Goal: Task Accomplishment & Management: Complete application form

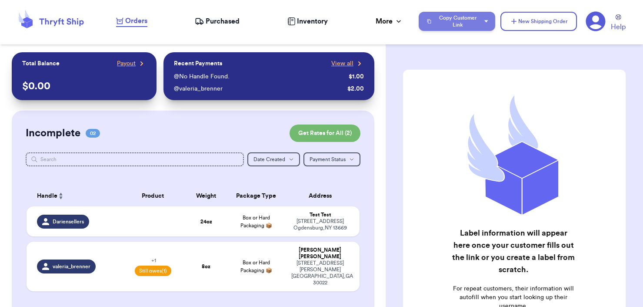
click at [466, 24] on button "Copy Customer Link" at bounding box center [457, 21] width 77 height 19
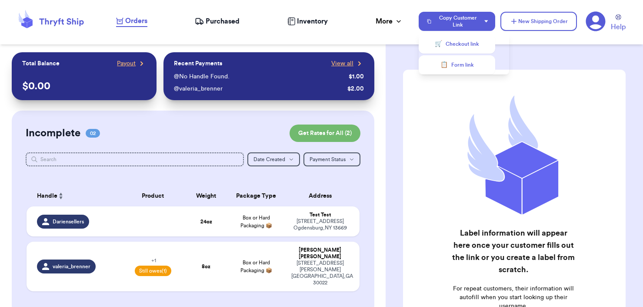
click at [603, 21] on icon at bounding box center [596, 22] width 20 height 20
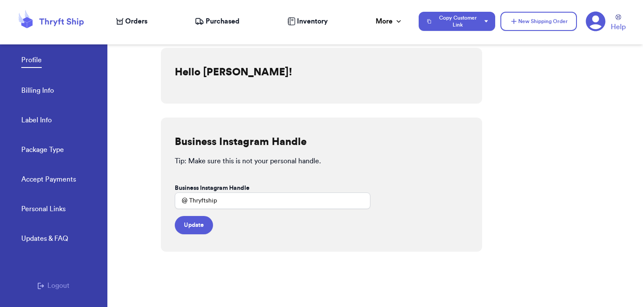
click at [42, 289] on button "Logout" at bounding box center [53, 285] width 32 height 10
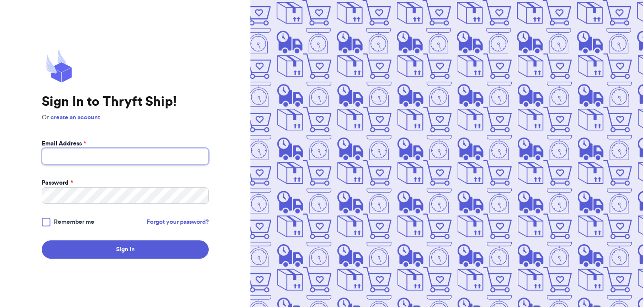
click at [104, 152] on input "Email Address *" at bounding box center [125, 156] width 167 height 17
type input "fresh@test.co"
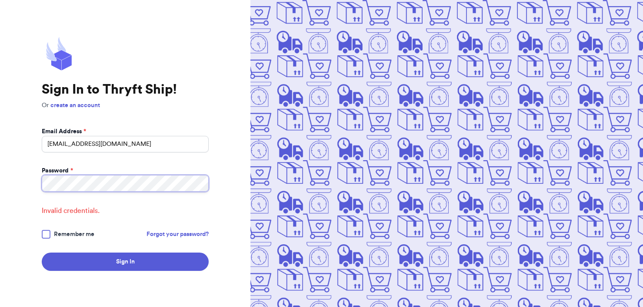
click at [42, 252] on button "Sign In" at bounding box center [125, 261] width 167 height 18
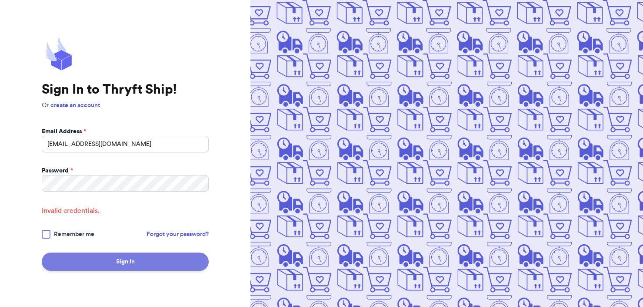
click at [110, 267] on button "Sign In" at bounding box center [125, 261] width 167 height 18
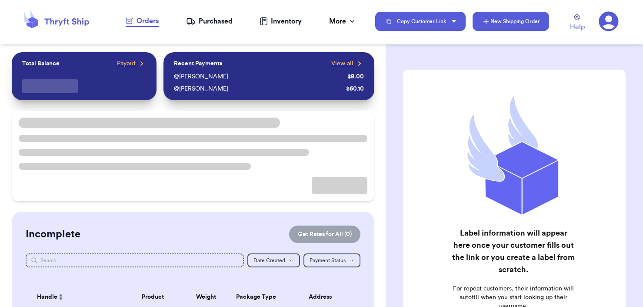
checkbox input "true"
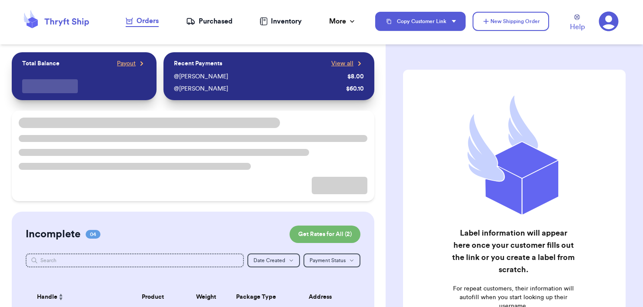
click at [603, 24] on icon at bounding box center [609, 22] width 20 height 20
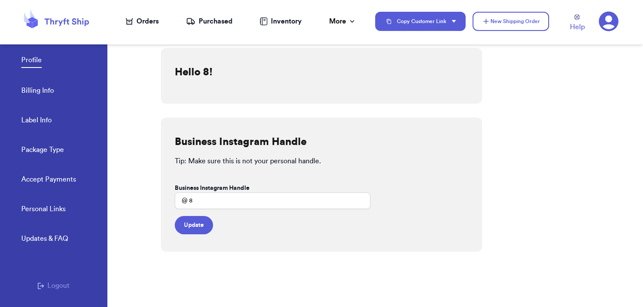
click at [42, 282] on button "Logout" at bounding box center [53, 285] width 32 height 10
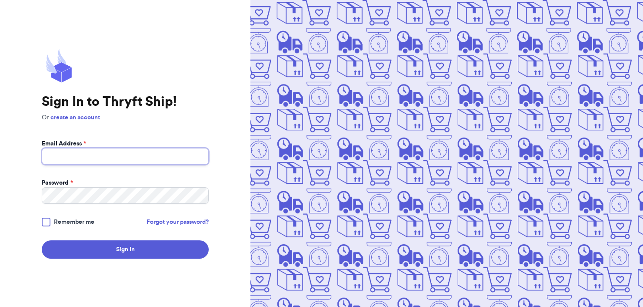
click at [111, 164] on input "Email Address *" at bounding box center [125, 156] width 167 height 17
type input "fresh@test.co"
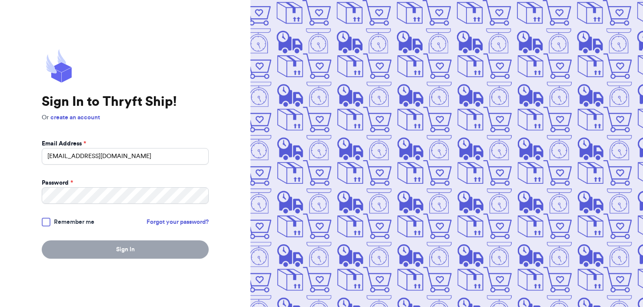
click at [124, 246] on body "Sign In to Thryft Ship! Or create an account Email Address * fresh@test.co Pass…" at bounding box center [321, 153] width 643 height 307
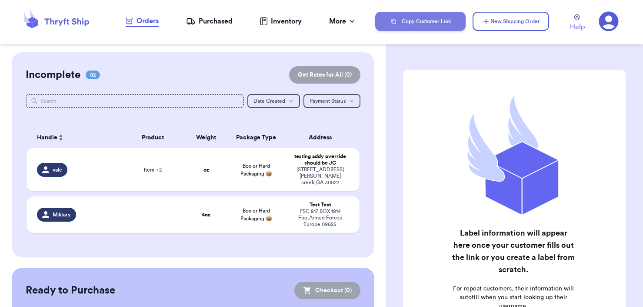
drag, startPoint x: 449, startPoint y: 33, endPoint x: 450, endPoint y: 24, distance: 8.3
click at [449, 33] on div "Copy Customer Link New Shipping Order Help" at bounding box center [509, 21] width 268 height 29
click at [449, 21] on button "Copy Customer Link" at bounding box center [420, 21] width 90 height 19
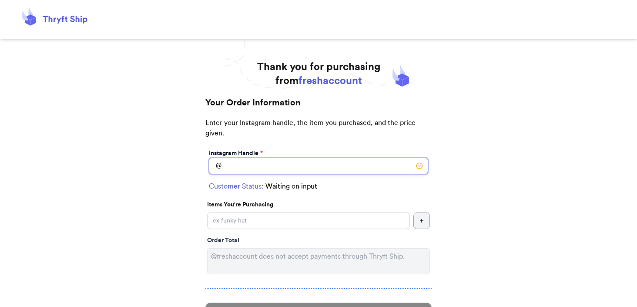
click at [318, 168] on input "Instagram Handle *" at bounding box center [318, 165] width 219 height 17
type input "valeria"
select select "AE"
type input "FPO"
type input "09622"
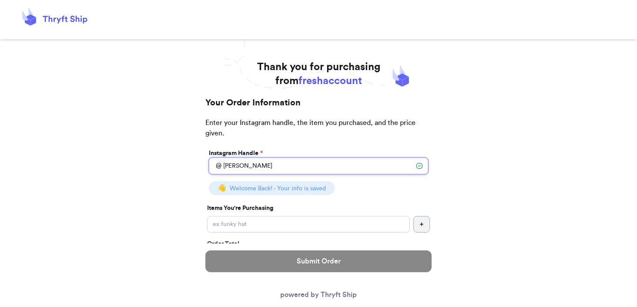
type input "valeria"
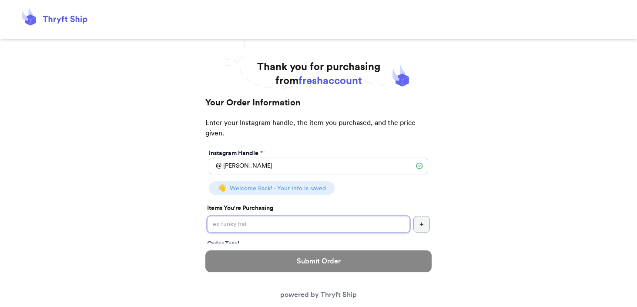
click at [280, 220] on input "Instagram Handle *" at bounding box center [308, 224] width 203 height 17
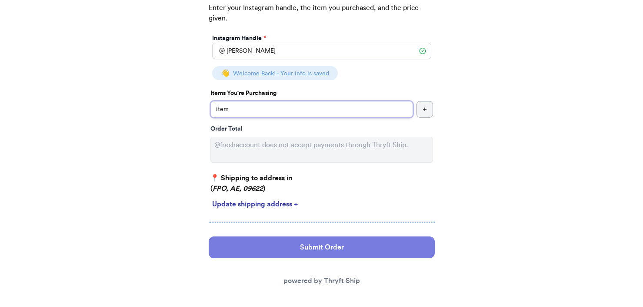
scroll to position [118, 0]
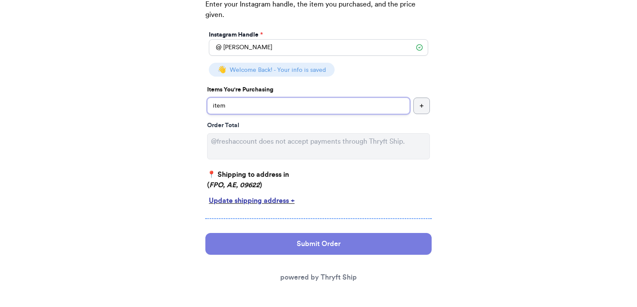
type input "item"
click at [308, 251] on button "Submit Order" at bounding box center [318, 244] width 226 height 22
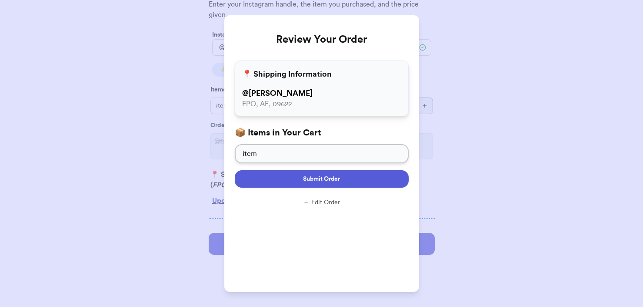
click at [372, 170] on button "Submit Order" at bounding box center [322, 178] width 174 height 17
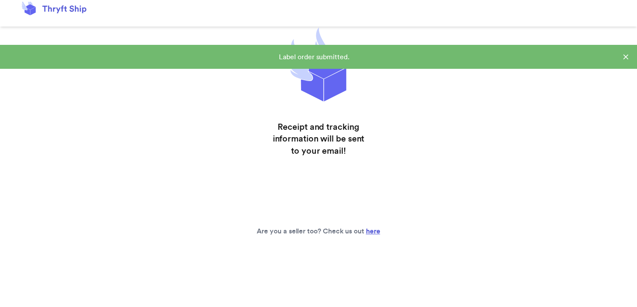
scroll to position [18, 0]
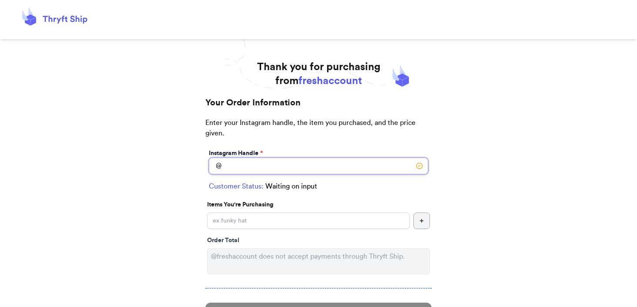
click at [252, 170] on input "Instagram Handle *" at bounding box center [318, 165] width 219 height 17
type input "new"
select select "GA"
type input "[GEOGRAPHIC_DATA]"
type input "30308"
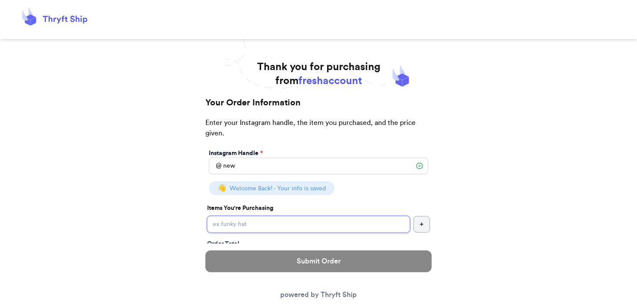
click at [244, 222] on input "Instagram Handle *" at bounding box center [308, 224] width 203 height 17
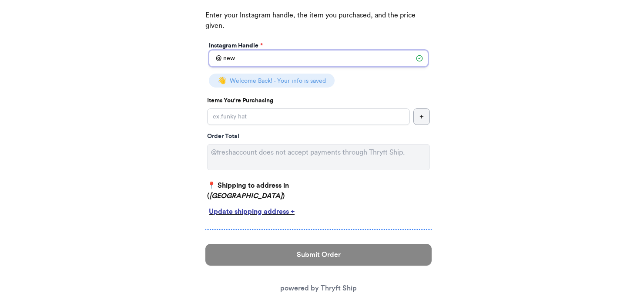
click at [244, 66] on input "new" at bounding box center [318, 58] width 219 height 17
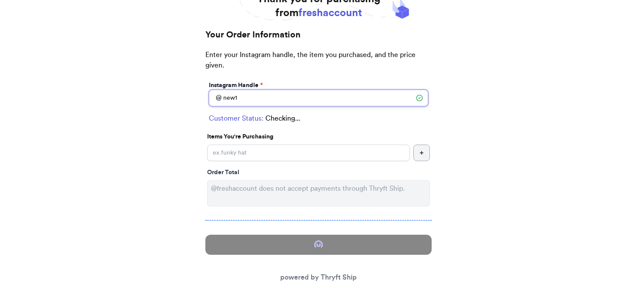
scroll to position [107, 0]
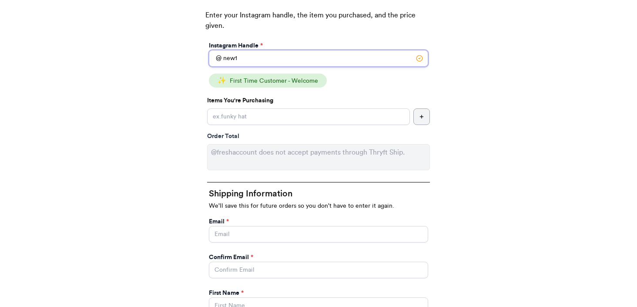
type input "new1"
click at [251, 122] on input "Instagram Handle *" at bounding box center [308, 116] width 203 height 17
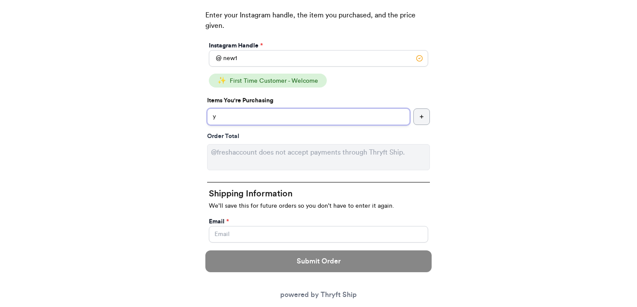
type input "y"
click at [236, 226] on input "Instagram Handle *" at bounding box center [318, 234] width 219 height 17
type input "paulchutney69@gmail.com"
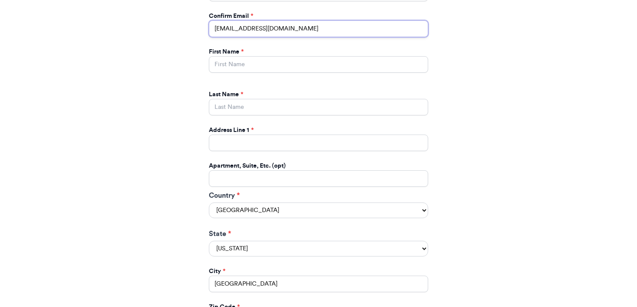
scroll to position [343, 0]
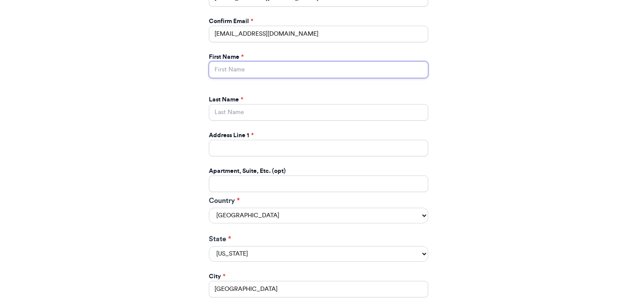
click at [252, 74] on input "Instagram Handle *" at bounding box center [318, 69] width 219 height 17
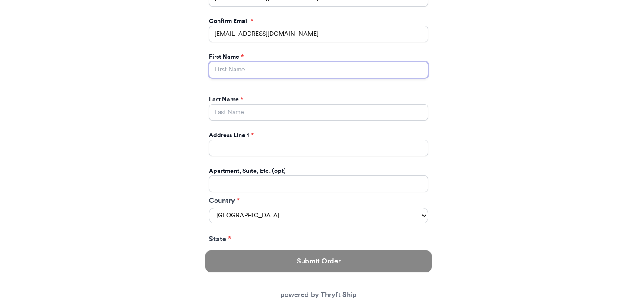
type input "Valeria"
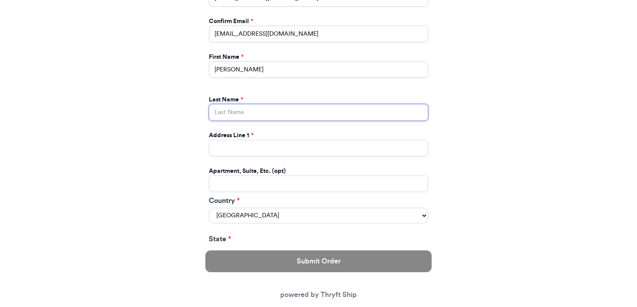
type input "Brenner"
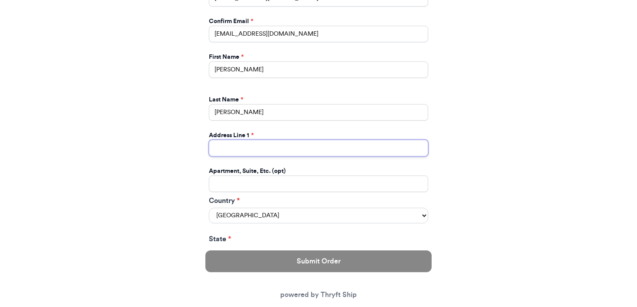
type input "269 hull street"
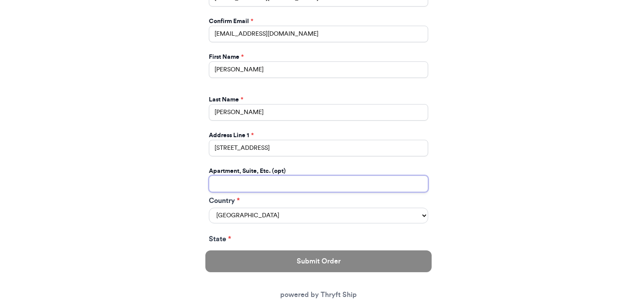
type input "apt 211"
type input "athens"
type input "30601"
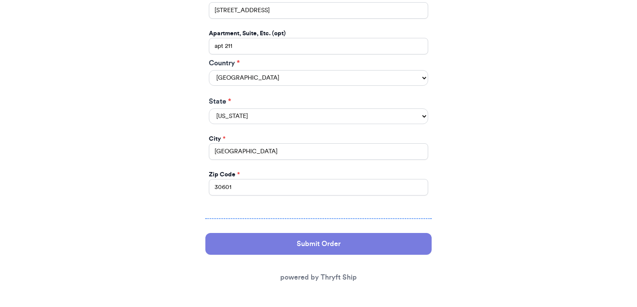
click at [262, 241] on button "Submit Order" at bounding box center [318, 244] width 226 height 22
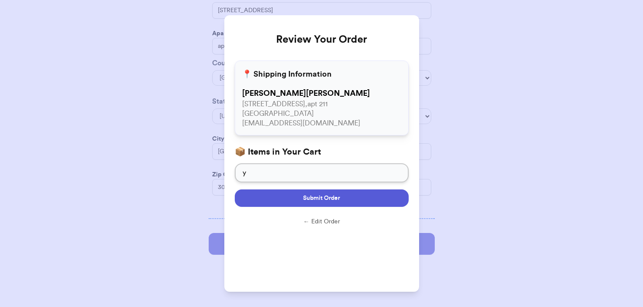
click at [299, 194] on button "Submit Order" at bounding box center [322, 197] width 174 height 17
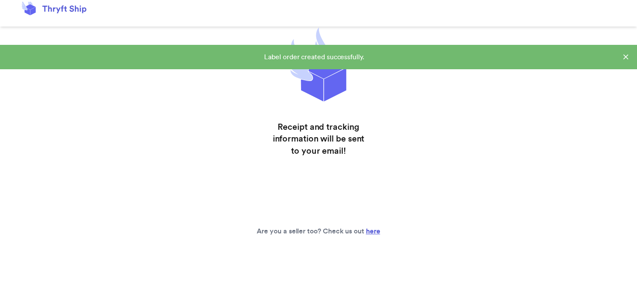
scroll to position [18, 0]
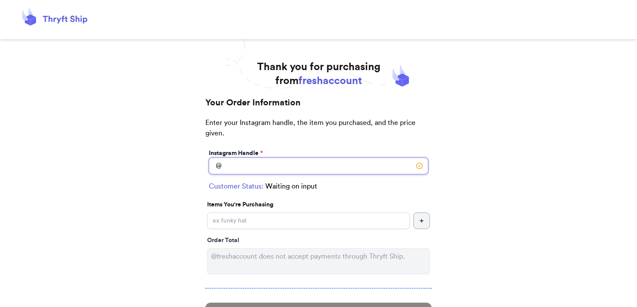
click at [274, 164] on input "Instagram Handle *" at bounding box center [318, 165] width 219 height 17
type input "valeria"
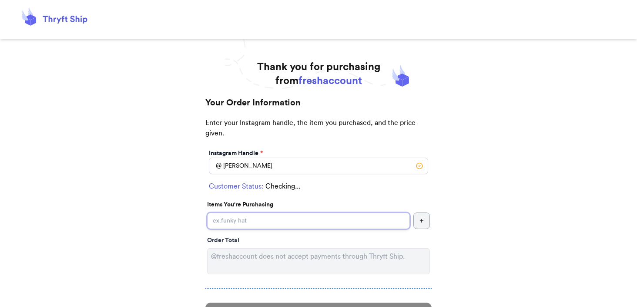
select select "AE"
type input "FPO"
type input "09622"
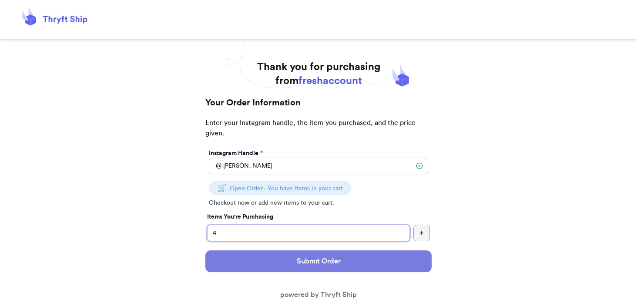
type input "4"
click at [299, 267] on button "Submit Order" at bounding box center [318, 261] width 226 height 22
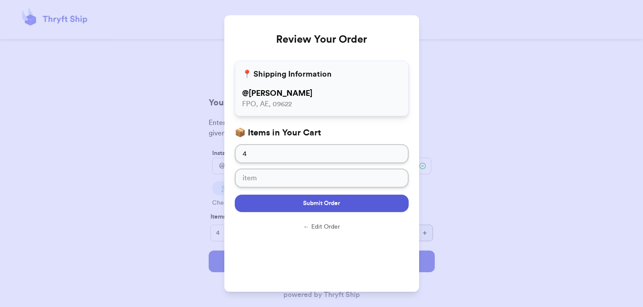
click at [303, 206] on span "Submit Order" at bounding box center [321, 203] width 37 height 9
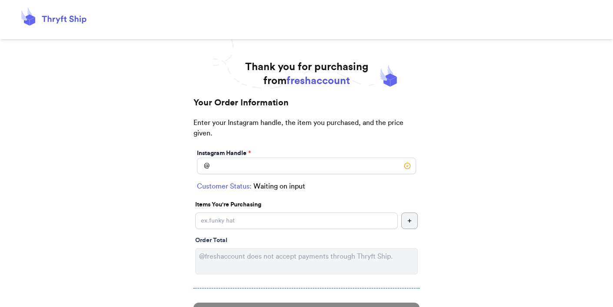
scroll to position [18, 0]
